Goal: Task Accomplishment & Management: Manage account settings

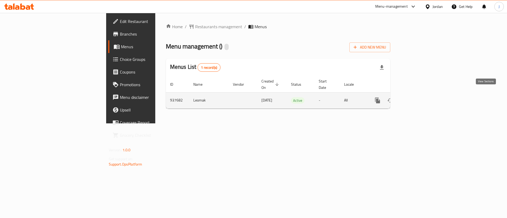
click at [419, 97] on icon "enhanced table" at bounding box center [415, 100] width 6 height 6
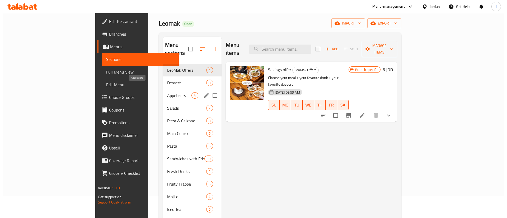
scroll to position [40, 0]
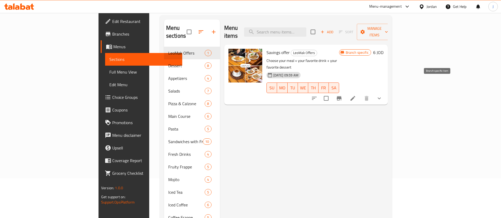
click at [342, 95] on icon "Branch-specific-item" at bounding box center [339, 98] width 6 height 6
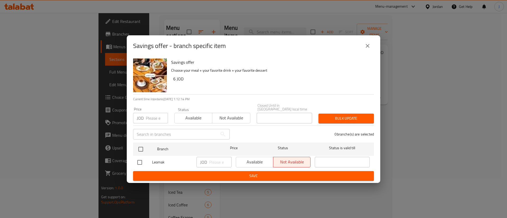
click at [371, 44] on button "close" at bounding box center [367, 46] width 13 height 13
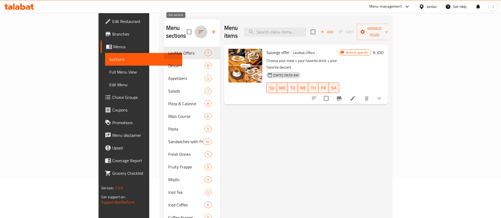
click at [195, 26] on button "button" at bounding box center [201, 32] width 13 height 13
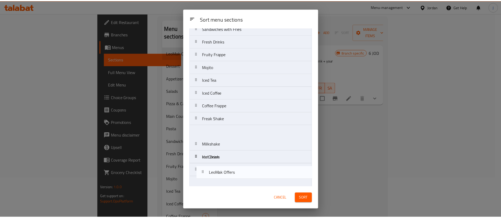
scroll to position [103, 0]
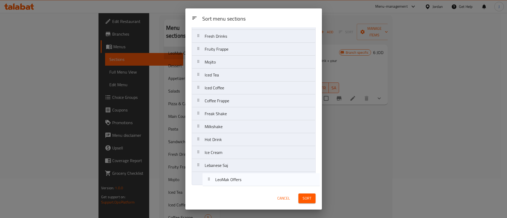
drag, startPoint x: 243, startPoint y: 50, endPoint x: 243, endPoint y: 184, distance: 134.1
click at [247, 184] on nav "LeoMak Offers Dessert Appetizers Salads Pizza & Calzone Main Course Pasta Sandw…" at bounding box center [254, 62] width 124 height 246
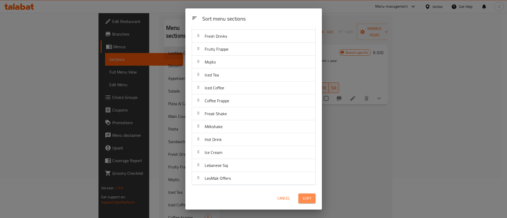
click at [311, 202] on span "Sort" at bounding box center [307, 198] width 9 height 7
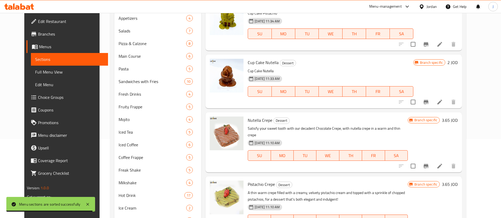
scroll to position [0, 0]
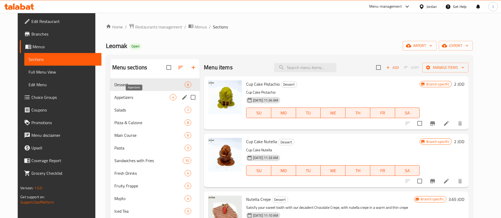
click at [120, 98] on span "Appetizers" at bounding box center [141, 97] width 55 height 6
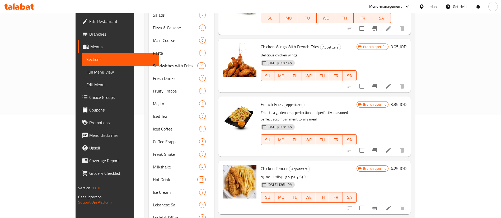
scroll to position [118, 0]
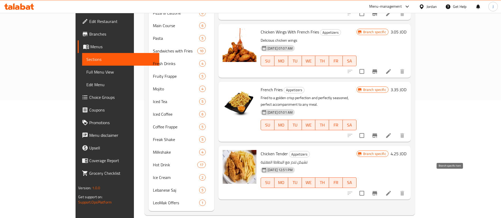
click at [381, 187] on button "Branch-specific-item" at bounding box center [374, 193] width 13 height 13
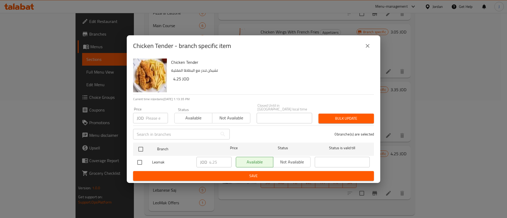
click at [369, 44] on button "close" at bounding box center [367, 46] width 13 height 13
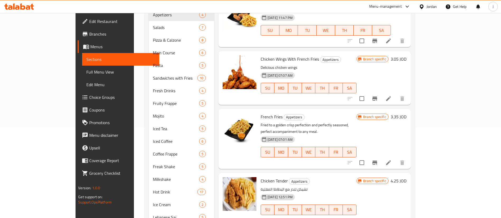
scroll to position [78, 0]
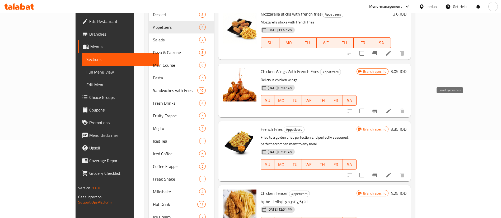
click at [378, 108] on icon "Branch-specific-item" at bounding box center [374, 111] width 6 height 6
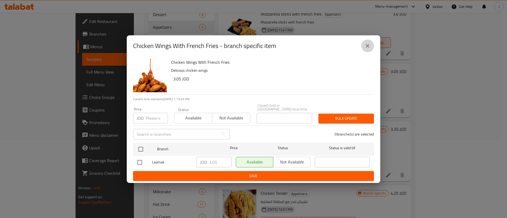
click at [365, 44] on button "close" at bounding box center [367, 46] width 13 height 13
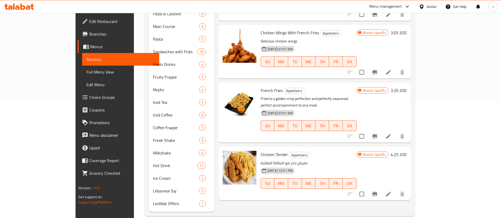
scroll to position [118, 0]
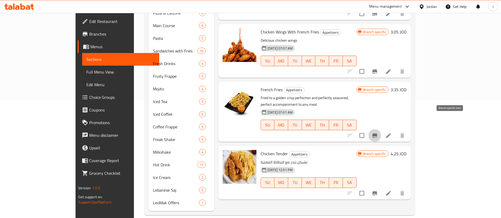
click at [381, 129] on button "Branch-specific-item" at bounding box center [374, 135] width 13 height 13
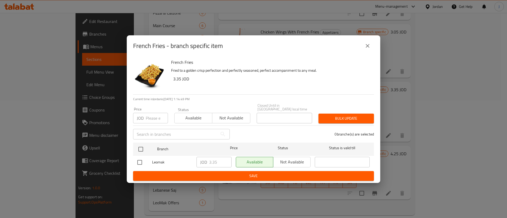
click at [371, 50] on button "close" at bounding box center [367, 46] width 13 height 13
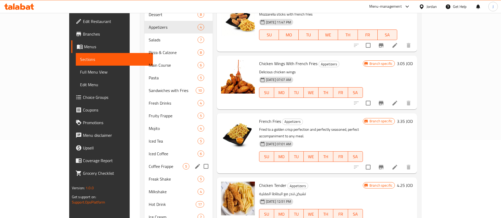
scroll to position [39, 0]
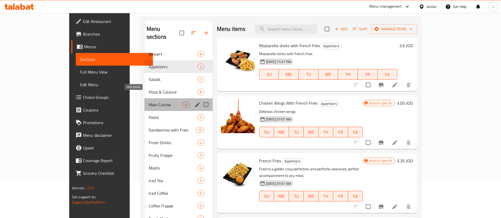
click at [149, 102] on span "Main Course" at bounding box center [166, 105] width 34 height 6
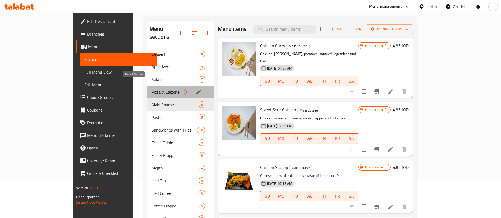
click at [152, 89] on span "Pizza & Calzone" at bounding box center [168, 92] width 32 height 6
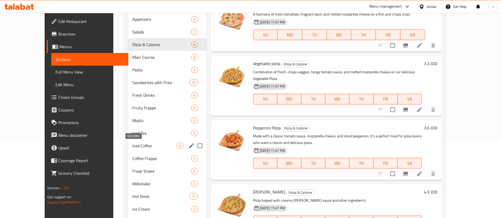
scroll to position [118, 0]
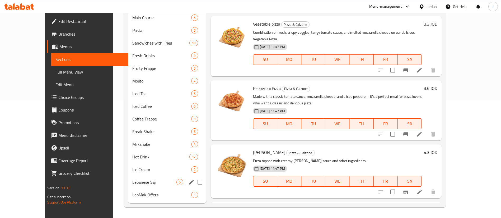
click at [130, 186] on div "Lebanese Saj 5" at bounding box center [167, 182] width 78 height 13
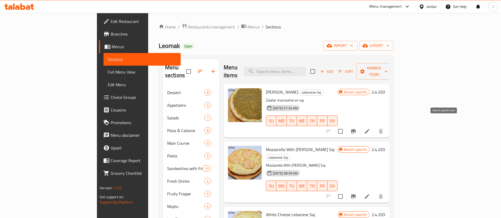
click at [356, 129] on icon "Branch-specific-item" at bounding box center [353, 131] width 5 height 4
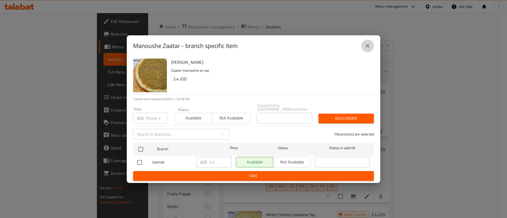
click at [365, 49] on icon "close" at bounding box center [367, 46] width 6 height 6
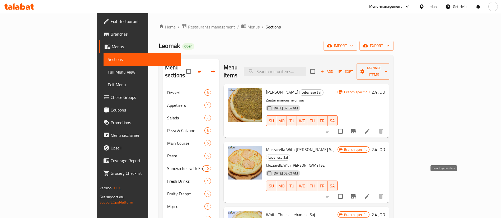
click at [356, 193] on icon "Branch-specific-item" at bounding box center [353, 196] width 6 height 6
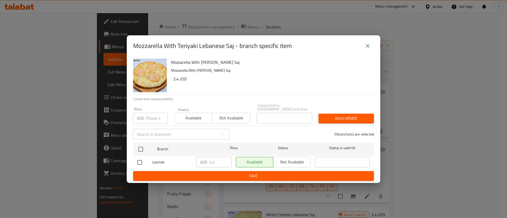
click at [366, 48] on icon "close" at bounding box center [367, 46] width 6 height 6
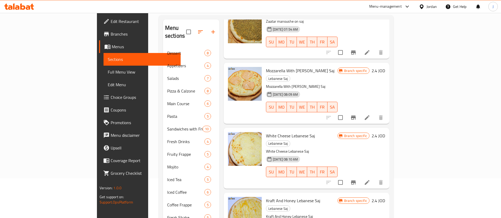
scroll to position [79, 0]
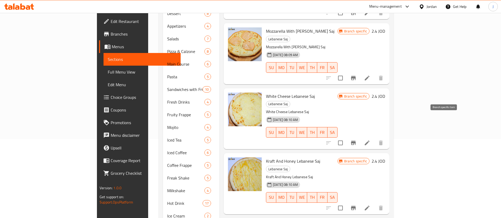
click at [356, 140] on icon "Branch-specific-item" at bounding box center [353, 143] width 6 height 6
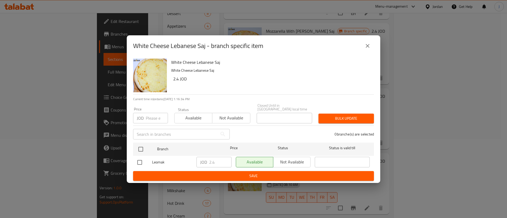
click at [368, 51] on button "close" at bounding box center [367, 46] width 13 height 13
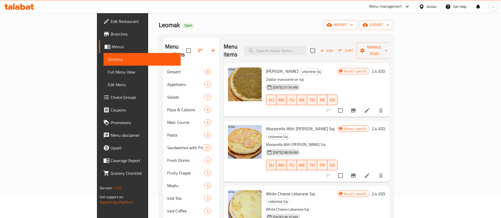
scroll to position [0, 0]
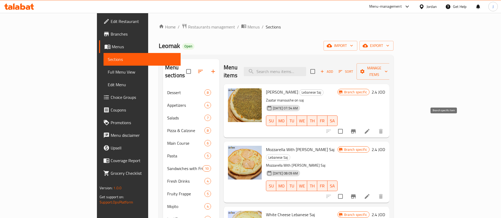
click at [356, 129] on icon "Branch-specific-item" at bounding box center [353, 131] width 5 height 4
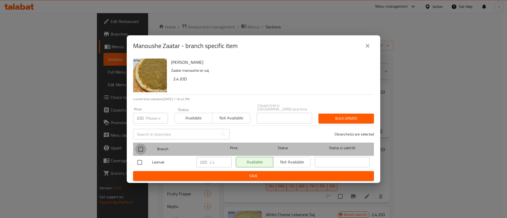
click at [140, 149] on input "checkbox" at bounding box center [140, 149] width 11 height 11
checkbox input "true"
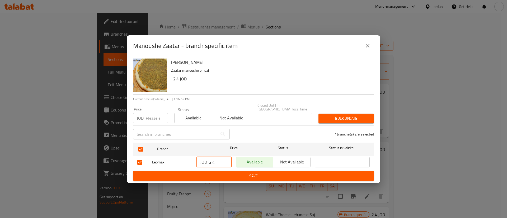
click at [220, 164] on input "2.4" at bounding box center [220, 162] width 22 height 11
type input "2"
click at [237, 173] on span "Save" at bounding box center [253, 176] width 232 height 7
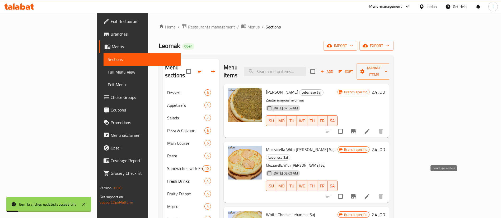
click at [356, 193] on icon "Branch-specific-item" at bounding box center [353, 196] width 6 height 6
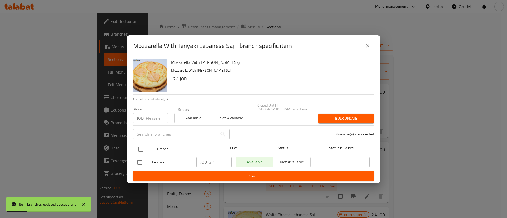
click at [139, 149] on input "checkbox" at bounding box center [140, 149] width 11 height 11
checkbox input "true"
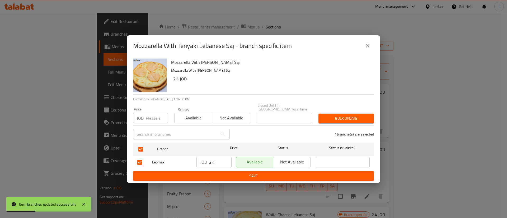
click at [220, 163] on input "2.4" at bounding box center [220, 162] width 22 height 11
type input "2.5"
click at [221, 178] on button "Save" at bounding box center [253, 176] width 241 height 10
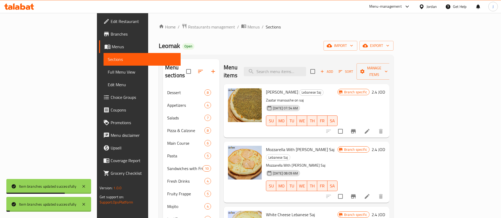
scroll to position [39, 0]
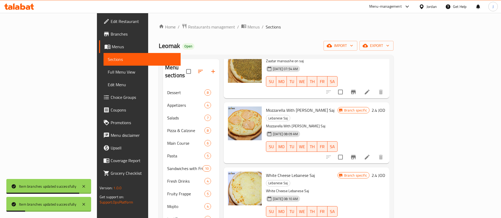
click at [385, 107] on h6 "2.4 JOD" at bounding box center [377, 110] width 13 height 7
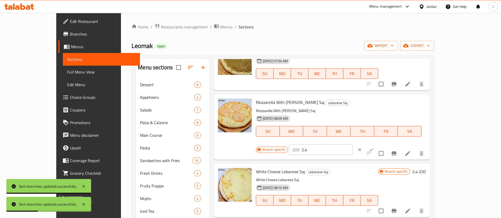
click at [353, 145] on input "2.4" at bounding box center [326, 150] width 51 height 11
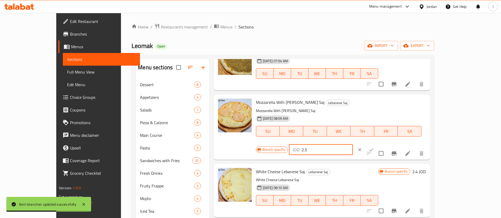
type input "2.5"
click at [374, 147] on icon "ok" at bounding box center [371, 149] width 5 height 5
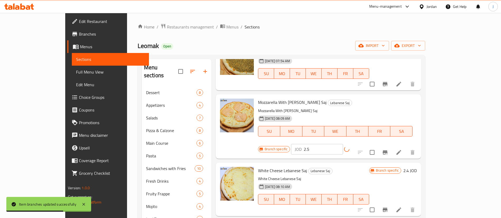
scroll to position [0, 0]
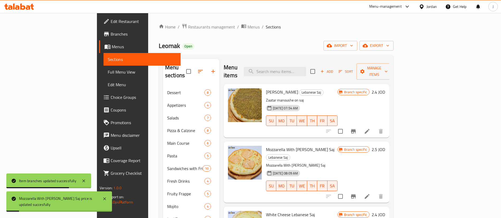
click at [385, 88] on h6 "2.4 JOD" at bounding box center [377, 91] width 13 height 7
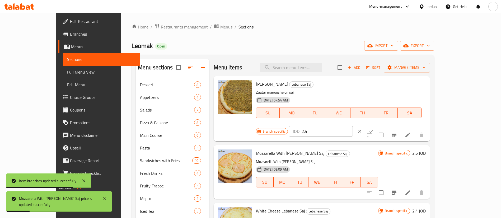
click at [353, 126] on input "2.4" at bounding box center [326, 131] width 51 height 11
type input "2"
click at [377, 126] on button "ok" at bounding box center [371, 132] width 12 height 12
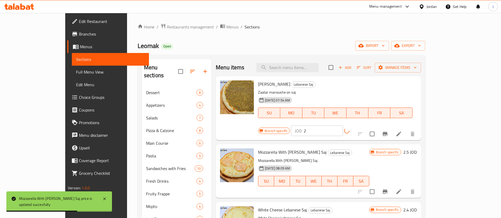
scroll to position [39, 0]
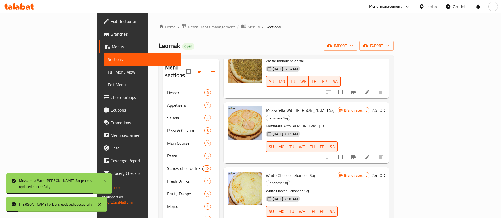
click at [385, 172] on h6 "2.4 JOD" at bounding box center [377, 175] width 13 height 7
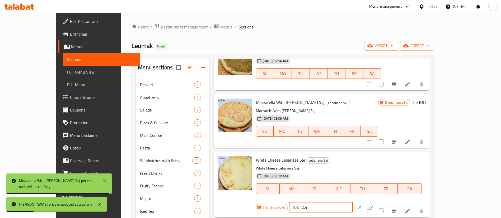
click at [353, 202] on input "2.4" at bounding box center [326, 207] width 51 height 11
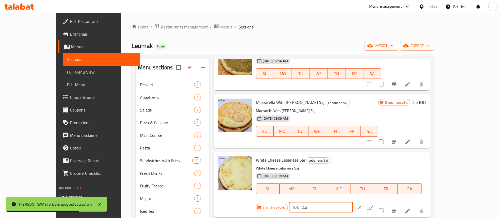
type input "2.5"
click at [374, 205] on icon "ok" at bounding box center [371, 207] width 5 height 5
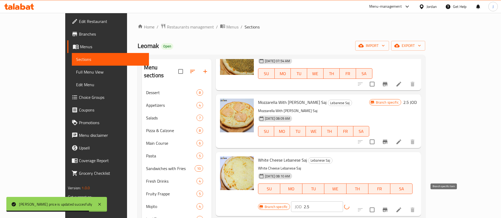
click at [391, 204] on button "Branch-specific-item" at bounding box center [385, 210] width 13 height 13
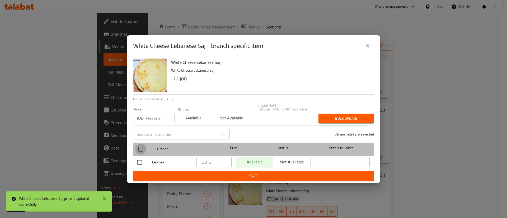
click at [143, 151] on input "checkbox" at bounding box center [140, 149] width 11 height 11
checkbox input "true"
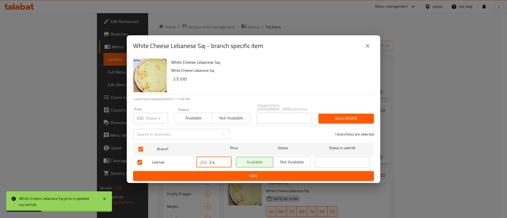
click at [215, 159] on input "2.4" at bounding box center [220, 162] width 22 height 11
type input "2.5"
click at [202, 174] on span "Save" at bounding box center [253, 176] width 232 height 7
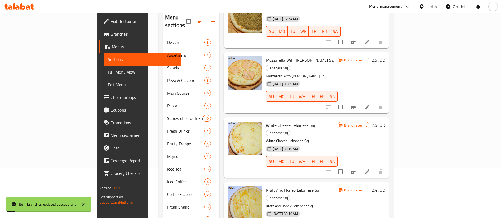
scroll to position [79, 0]
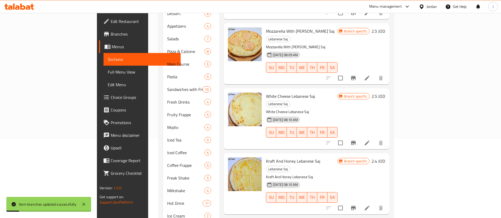
click at [385, 158] on h6 "2.4 JOD" at bounding box center [377, 161] width 13 height 7
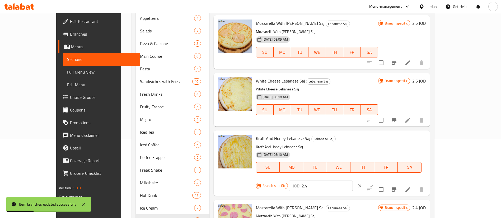
click at [353, 181] on input "2.4" at bounding box center [326, 186] width 51 height 11
type input "2.5"
click at [377, 180] on button "ok" at bounding box center [371, 186] width 12 height 12
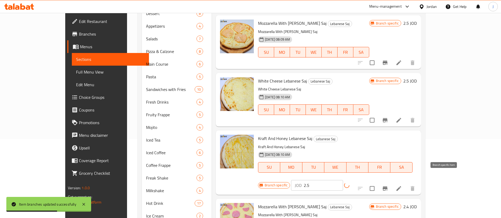
click at [388, 186] on icon "Branch-specific-item" at bounding box center [385, 189] width 6 height 6
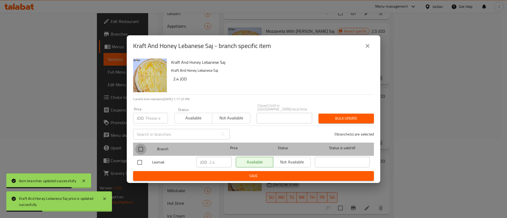
click at [143, 146] on input "checkbox" at bounding box center [140, 149] width 11 height 11
checkbox input "true"
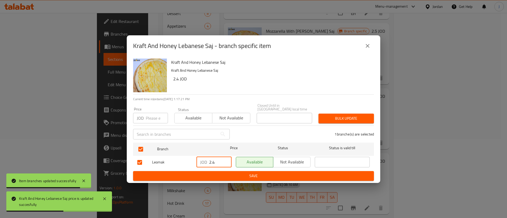
click at [218, 158] on input "2.4" at bounding box center [220, 162] width 22 height 11
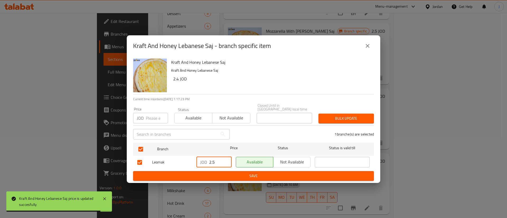
type input "2.5"
click at [219, 176] on span "Save" at bounding box center [253, 176] width 232 height 7
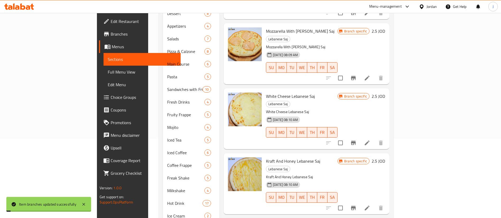
scroll to position [118, 0]
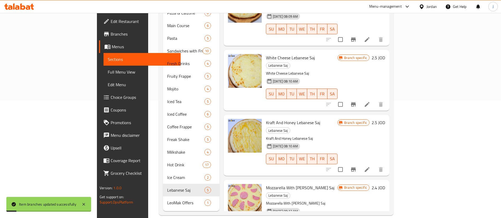
click at [385, 184] on h6 "2.4 JOD" at bounding box center [377, 187] width 13 height 7
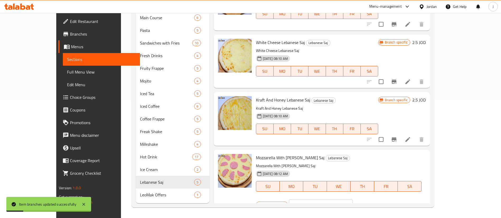
click at [353, 200] on input "2.4" at bounding box center [326, 205] width 51 height 11
type input "2.5"
drag, startPoint x: 467, startPoint y: 157, endPoint x: 464, endPoint y: 165, distance: 8.6
click at [377, 199] on button "ok" at bounding box center [371, 205] width 12 height 12
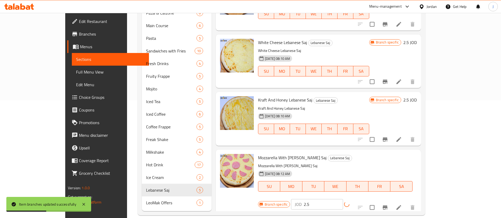
click at [391, 201] on button "Branch-specific-item" at bounding box center [385, 207] width 13 height 13
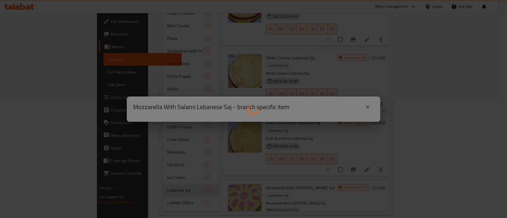
click at [182, 159] on div at bounding box center [253, 109] width 507 height 218
click at [366, 105] on div at bounding box center [253, 109] width 507 height 218
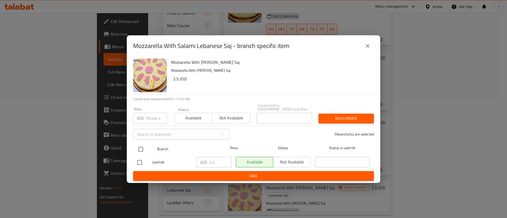
click at [143, 147] on input "checkbox" at bounding box center [140, 149] width 11 height 11
checkbox input "true"
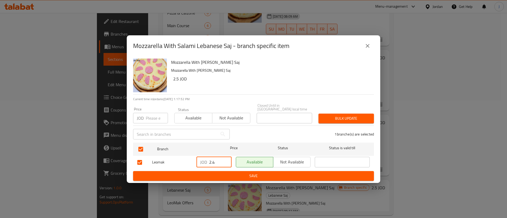
click at [221, 159] on input "2.4" at bounding box center [220, 162] width 22 height 11
type input "2.5"
click at [216, 173] on span "Save" at bounding box center [253, 176] width 232 height 7
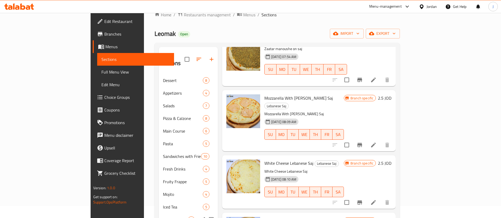
scroll to position [0, 0]
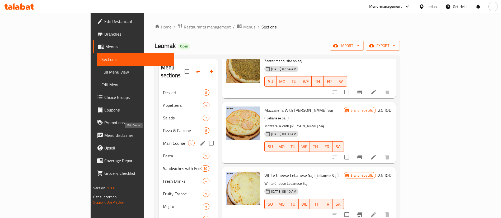
click at [163, 140] on span "Main Course" at bounding box center [175, 143] width 25 height 6
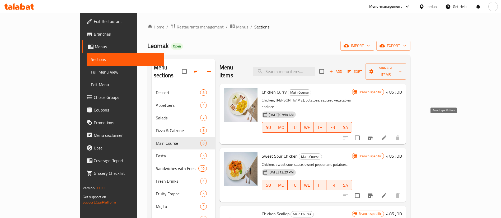
click at [372, 136] on icon "Branch-specific-item" at bounding box center [370, 138] width 5 height 4
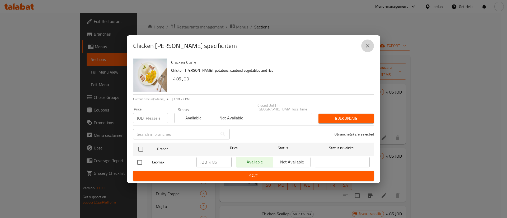
click at [368, 47] on icon "close" at bounding box center [367, 46] width 6 height 6
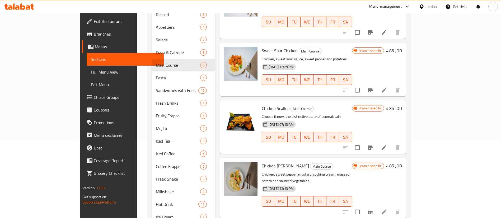
scroll to position [40, 0]
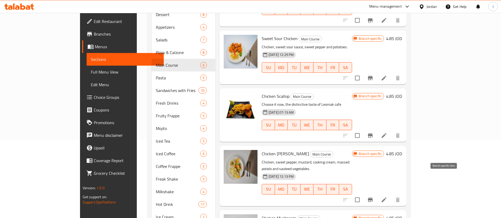
click at [373, 197] on icon "Branch-specific-item" at bounding box center [370, 200] width 6 height 6
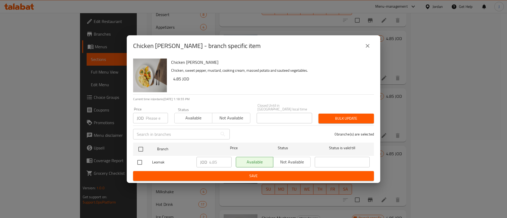
click at [366, 49] on icon "close" at bounding box center [367, 46] width 6 height 6
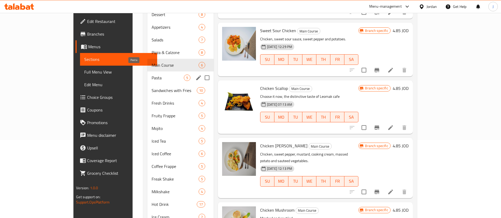
click at [152, 75] on span "Pasta" at bounding box center [168, 78] width 32 height 6
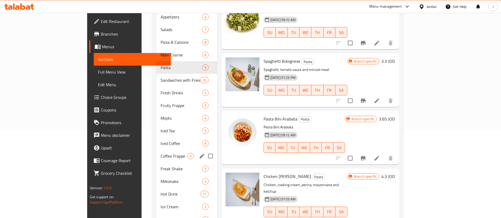
scroll to position [78, 0]
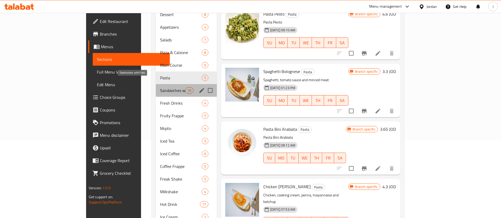
click at [160, 87] on span "Sandwiches with Fries" at bounding box center [172, 90] width 25 height 6
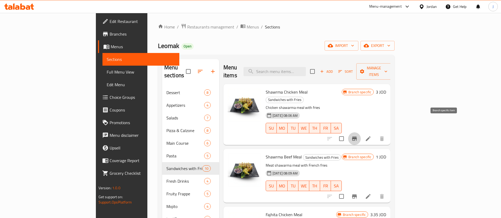
click at [357, 137] on icon "Branch-specific-item" at bounding box center [354, 139] width 5 height 4
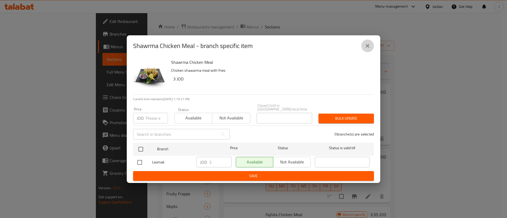
click at [370, 48] on icon "close" at bounding box center [367, 46] width 6 height 6
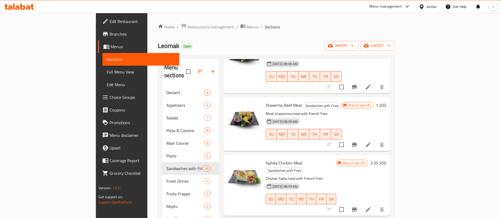
scroll to position [40, 0]
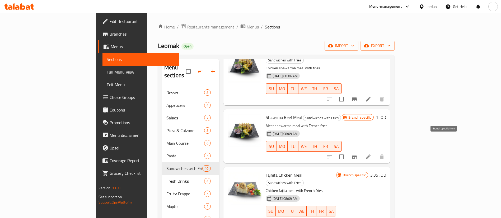
click at [357, 154] on icon "Branch-specific-item" at bounding box center [354, 157] width 6 height 6
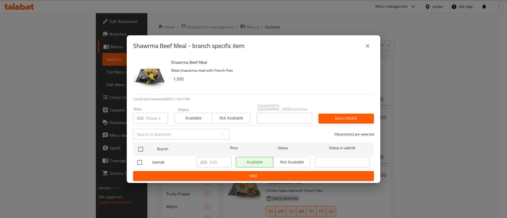
click at [369, 48] on icon "close" at bounding box center [367, 46] width 6 height 6
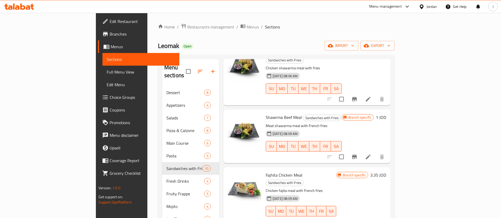
click at [386, 114] on h6 "1 JOD" at bounding box center [381, 117] width 10 height 7
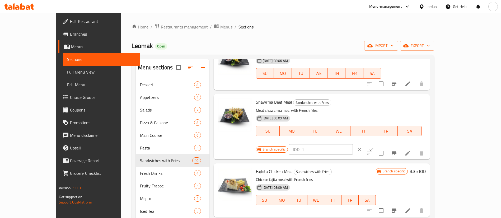
click at [353, 144] on input "1" at bounding box center [326, 149] width 51 height 11
type input "3.65"
click button "ok" at bounding box center [371, 150] width 12 height 12
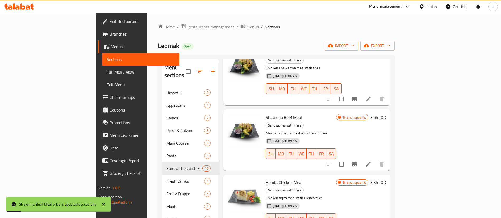
click at [336, 195] on p "Chicken fajita meal with French fries" at bounding box center [301, 198] width 70 height 7
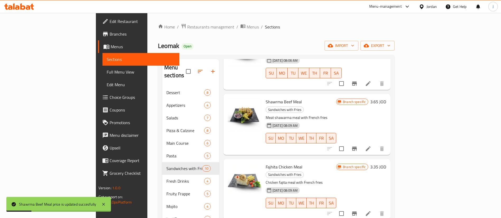
scroll to position [79, 0]
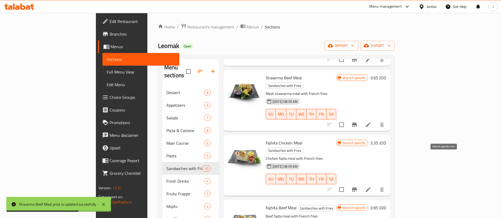
click at [357, 187] on icon "Branch-specific-item" at bounding box center [354, 190] width 6 height 6
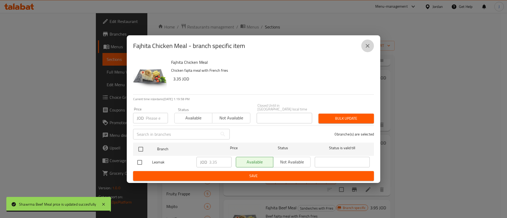
click at [369, 48] on icon "close" at bounding box center [368, 46] width 4 height 4
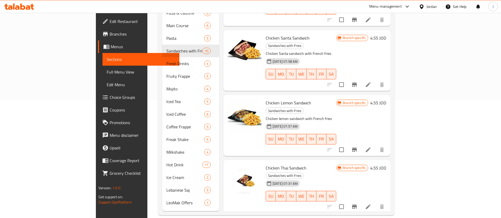
scroll to position [193, 0]
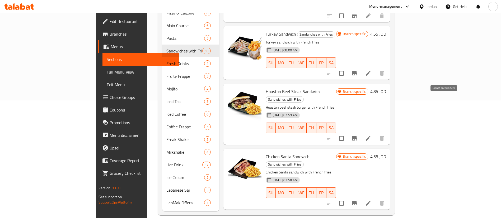
click at [357, 136] on icon "Branch-specific-item" at bounding box center [354, 138] width 5 height 4
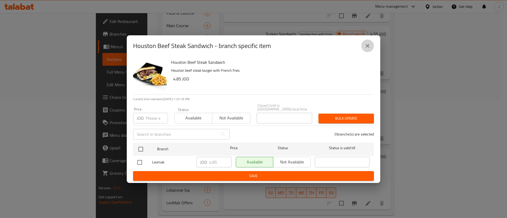
click at [368, 49] on icon "close" at bounding box center [367, 46] width 6 height 6
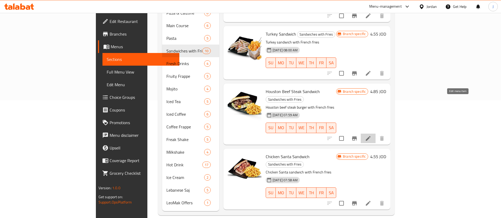
click at [371, 135] on icon at bounding box center [368, 138] width 6 height 6
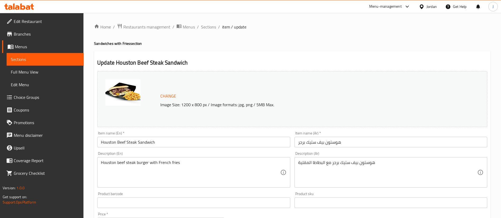
click at [301, 143] on input "هوستون بيف ستيك برجر" at bounding box center [390, 142] width 193 height 11
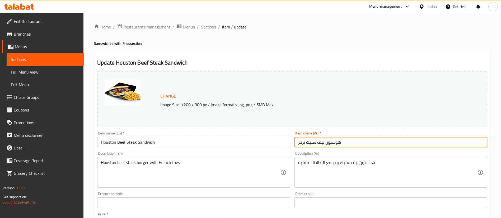
click at [301, 143] on input "هوستون بيف ستيك برجر" at bounding box center [390, 142] width 193 height 11
type input "هوستون بيف ستيك ساندويش"
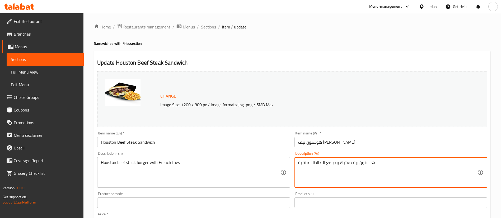
click at [333, 163] on textarea "هوستون بيف ستيك برجر مع البطاطا المقلية" at bounding box center [387, 172] width 179 height 25
type textarea "هوستون بيف ستيك ساندويش مع البطاطا المقلية"
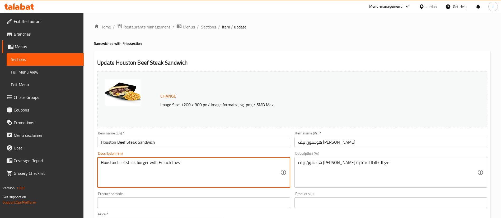
click at [142, 164] on textarea "Houston beef steak burger with French fries" at bounding box center [190, 172] width 179 height 25
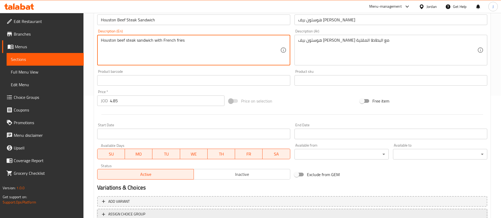
scroll to position [162, 0]
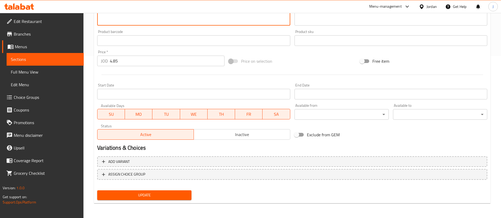
type textarea "Houston beef steak sandwich with French fries"
click at [136, 198] on span "Update" at bounding box center [144, 195] width 86 height 7
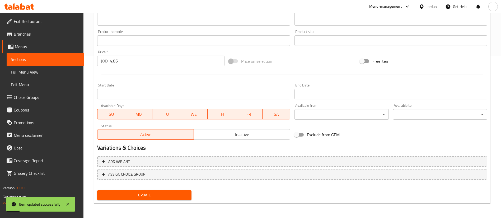
scroll to position [0, 0]
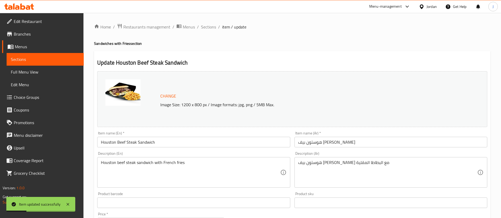
click at [211, 32] on div "Home / Restaurants management / Menus / Sections / item / update Sandwiches wit…" at bounding box center [292, 196] width 396 height 347
click at [211, 29] on span "Sections" at bounding box center [208, 27] width 15 height 6
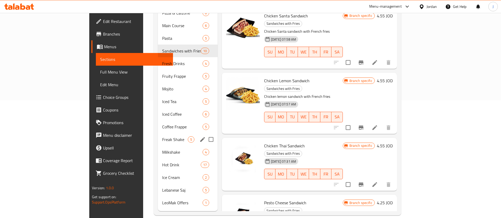
scroll to position [39, 0]
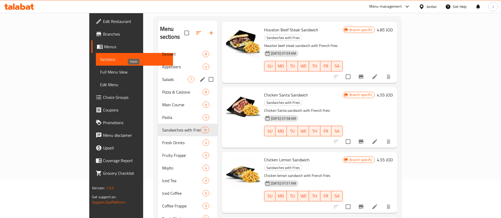
click at [162, 76] on span "Salads" at bounding box center [175, 79] width 26 height 6
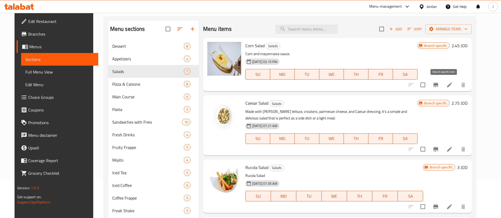
click at [438, 83] on icon "Branch-specific-item" at bounding box center [435, 85] width 5 height 4
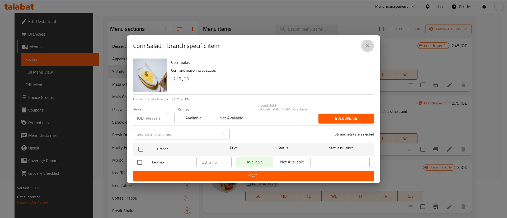
click at [370, 42] on button "close" at bounding box center [367, 46] width 13 height 13
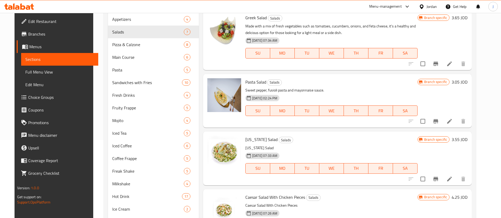
scroll to position [118, 0]
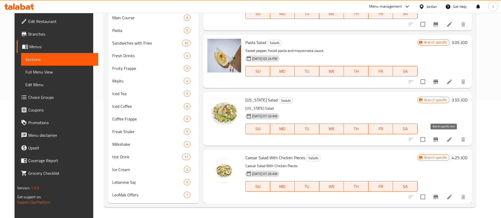
click at [442, 140] on button "Branch-specific-item" at bounding box center [435, 139] width 13 height 13
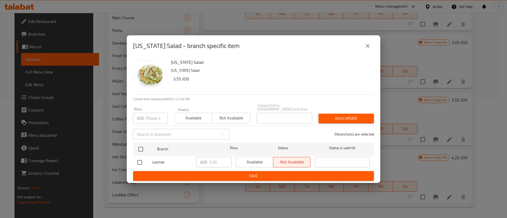
click at [370, 52] on button "close" at bounding box center [367, 46] width 13 height 13
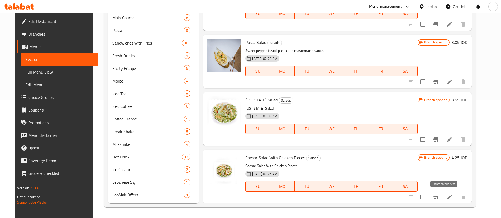
click at [440, 197] on button "Branch-specific-item" at bounding box center [435, 197] width 13 height 13
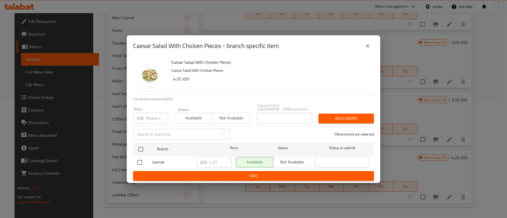
click at [369, 47] on icon "close" at bounding box center [367, 46] width 6 height 6
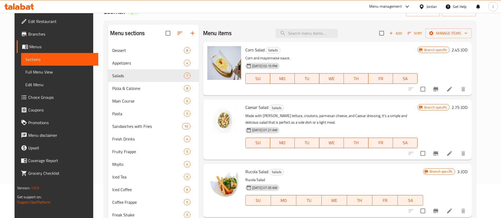
scroll to position [0, 0]
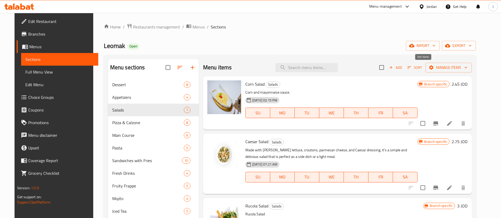
click at [412, 66] on icon "button" at bounding box center [409, 67] width 5 height 5
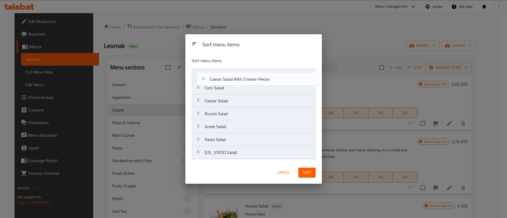
drag, startPoint x: 222, startPoint y: 155, endPoint x: 233, endPoint y: 65, distance: 91.0
click at [233, 65] on div "Sort menu items Corn Salad Caesar Salad Rucola Salad Greek Salad Pasta Salad Ha…" at bounding box center [253, 107] width 136 height 108
click at [232, 68] on div "Sort menu items Caesar Salad With Chicken Pieces Corn Salad Caesar Salad Rucola…" at bounding box center [253, 107] width 136 height 108
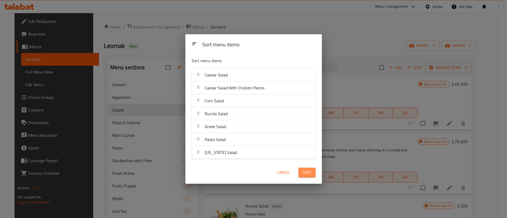
click at [312, 173] on button "Sort" at bounding box center [306, 173] width 17 height 10
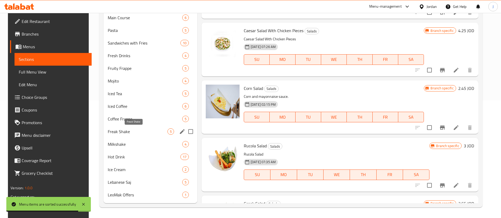
scroll to position [78, 0]
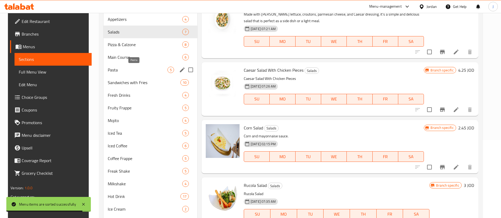
click at [126, 68] on span "Pasta" at bounding box center [137, 70] width 59 height 6
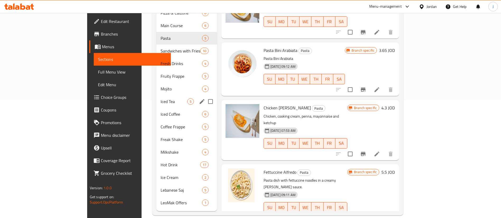
scroll to position [78, 0]
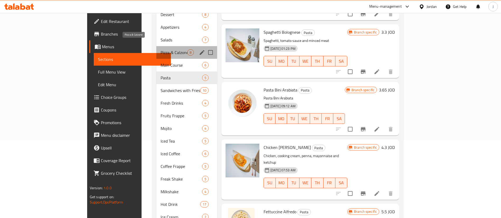
click at [160, 49] on span "Pizza & Calzone" at bounding box center [173, 52] width 27 height 6
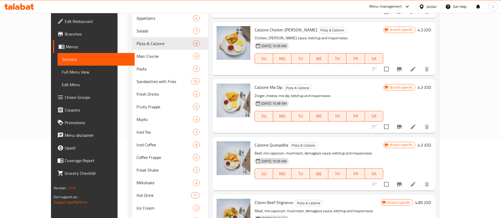
scroll to position [118, 0]
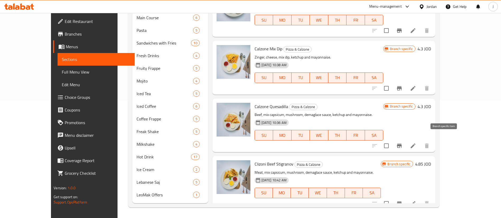
click at [402, 143] on icon "Branch-specific-item" at bounding box center [399, 146] width 6 height 6
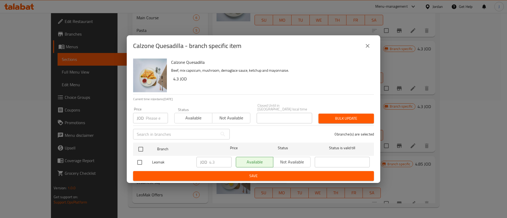
click at [365, 51] on button "close" at bounding box center [367, 46] width 13 height 13
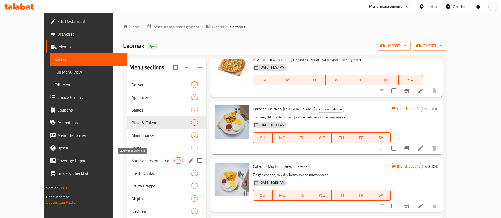
scroll to position [79, 0]
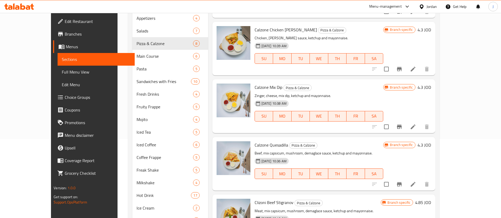
click at [16, 8] on icon at bounding box center [17, 7] width 4 height 4
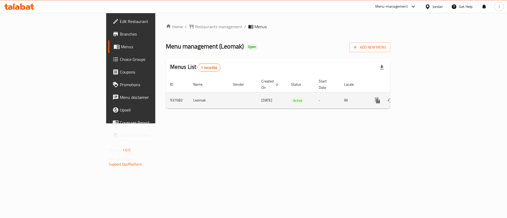
click at [422, 96] on link "enhanced table" at bounding box center [415, 100] width 13 height 13
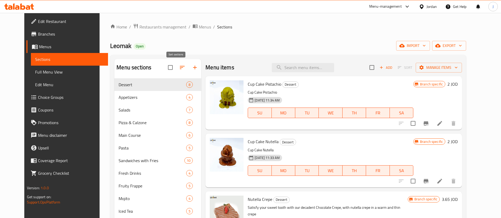
click at [179, 70] on icon "button" at bounding box center [182, 67] width 6 height 6
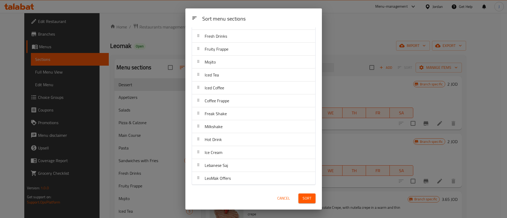
scroll to position [24, 0]
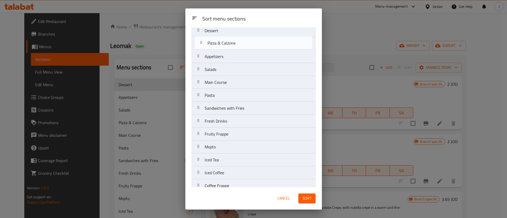
drag, startPoint x: 230, startPoint y: 67, endPoint x: 235, endPoint y: 36, distance: 31.0
click at [235, 36] on nav "Dessert Appetizers Salads Pizza & Calzone Main Course Pasta Sandwiches with Fri…" at bounding box center [254, 147] width 124 height 246
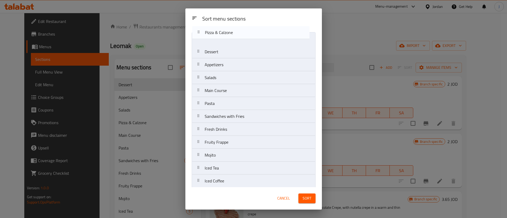
drag, startPoint x: 235, startPoint y: 40, endPoint x: 235, endPoint y: 29, distance: 11.4
click at [235, 29] on div "Sort menu sections Dessert Pizza & Calzone Appetizers Salads Main Course Pasta …" at bounding box center [253, 107] width 136 height 160
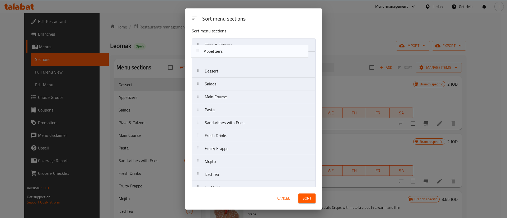
drag, startPoint x: 235, startPoint y: 67, endPoint x: 234, endPoint y: 52, distance: 15.3
click at [234, 52] on nav "Pizza & Calzone Dessert Appetizers Salads Main Course Pasta Sandwiches with Fri…" at bounding box center [254, 162] width 124 height 246
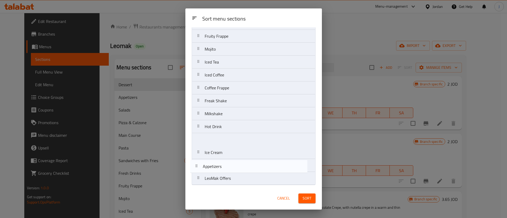
scroll to position [103, 0]
drag, startPoint x: 234, startPoint y: 60, endPoint x: 231, endPoint y: 176, distance: 115.9
click at [231, 176] on nav "Appetizers Pizza & Calzone Dessert Salads Main Course Pasta Sandwiches with Fri…" at bounding box center [254, 62] width 124 height 246
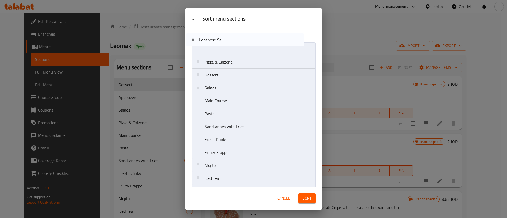
scroll to position [0, 0]
drag, startPoint x: 231, startPoint y: 156, endPoint x: 230, endPoint y: 62, distance: 93.5
click at [230, 62] on nav "Pizza & Calzone Dessert Salads Main Course Pasta Sandwiches with Fries Fresh Dr…" at bounding box center [254, 165] width 124 height 246
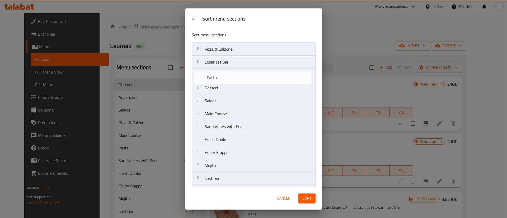
drag, startPoint x: 231, startPoint y: 116, endPoint x: 234, endPoint y: 76, distance: 39.9
click at [234, 76] on nav "Pizza & Calzone Lebanese Saj Dessert Salads Main Course Pasta Sandwiches with F…" at bounding box center [254, 165] width 124 height 246
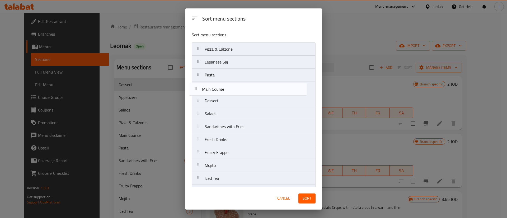
drag, startPoint x: 227, startPoint y: 107, endPoint x: 224, endPoint y: 78, distance: 29.4
click at [224, 78] on nav "Pizza & Calzone Lebanese Saj Pasta Dessert Salads Main Course Sandwiches with F…" at bounding box center [254, 165] width 124 height 246
drag, startPoint x: 236, startPoint y: 131, endPoint x: 230, endPoint y: 86, distance: 45.5
click at [230, 86] on nav "Pizza & Calzone Lebanese Saj Pasta Main Course Dessert Salads Sandwiches with F…" at bounding box center [254, 165] width 124 height 246
drag, startPoint x: 231, startPoint y: 132, endPoint x: 229, endPoint y: 89, distance: 42.8
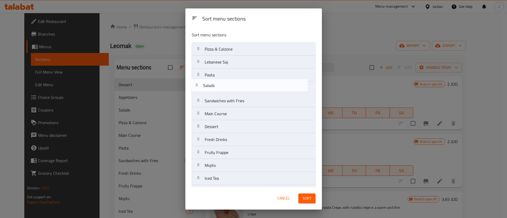
click at [229, 89] on nav "Pizza & Calzone Lebanese Saj Pasta Sandwiches with Fries Main Course Dessert Sa…" at bounding box center [254, 165] width 124 height 246
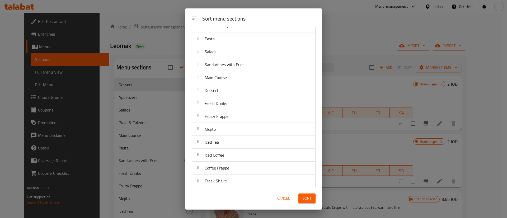
scroll to position [24, 0]
click at [309, 201] on span "Sort" at bounding box center [307, 198] width 9 height 7
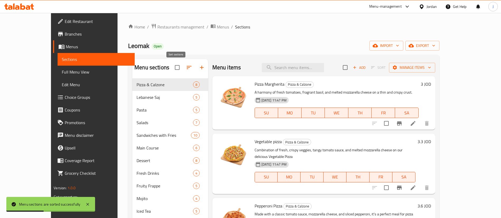
click at [186, 67] on icon "button" at bounding box center [189, 67] width 6 height 6
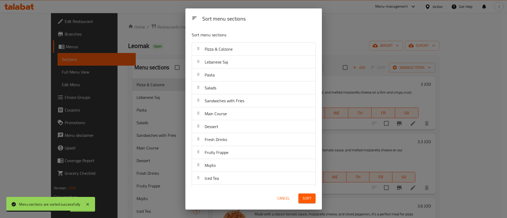
scroll to position [103, 0]
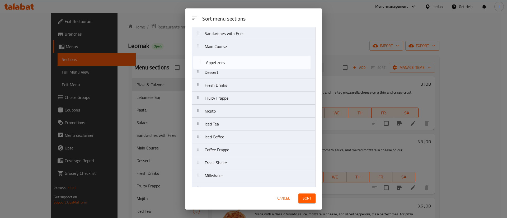
drag, startPoint x: 224, startPoint y: 169, endPoint x: 225, endPoint y: 44, distance: 125.7
click at [225, 44] on nav "Pizza & Calzone Lebanese Saj Pasta Salads Sandwiches with Fries Main Course Des…" at bounding box center [254, 98] width 124 height 246
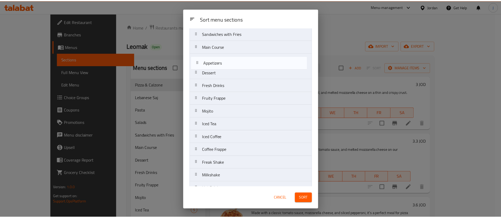
scroll to position [66, 0]
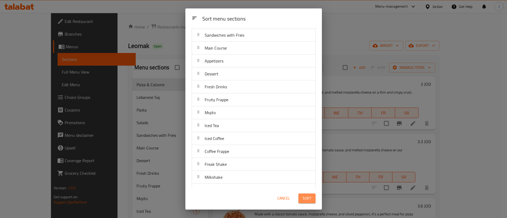
click at [314, 201] on button "Sort" at bounding box center [306, 199] width 17 height 10
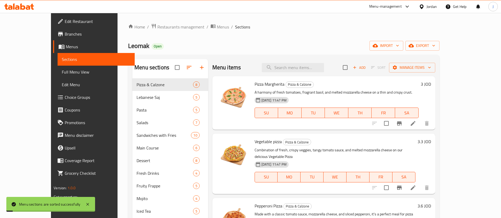
click at [212, 39] on div "Home / Restaurants management / Menus / Sections Leomak Open import export Menu…" at bounding box center [283, 174] width 311 height 302
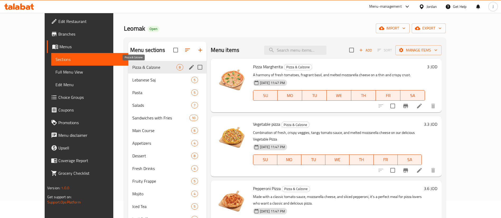
scroll to position [0, 0]
